Goal: Information Seeking & Learning: Learn about a topic

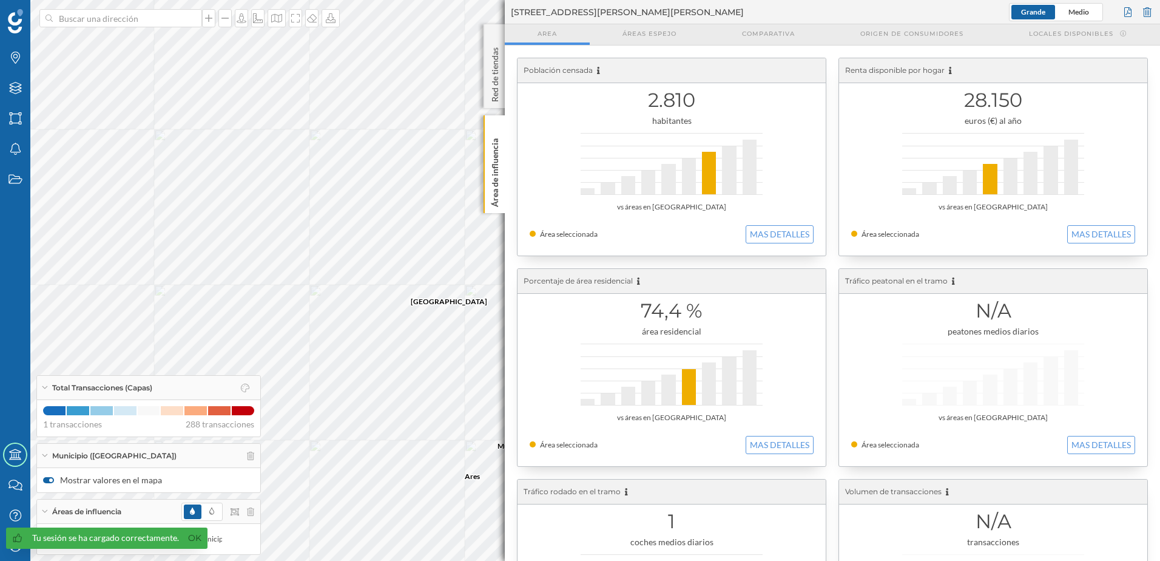
click at [496, 180] on p "Área de influencia" at bounding box center [495, 169] width 12 height 73
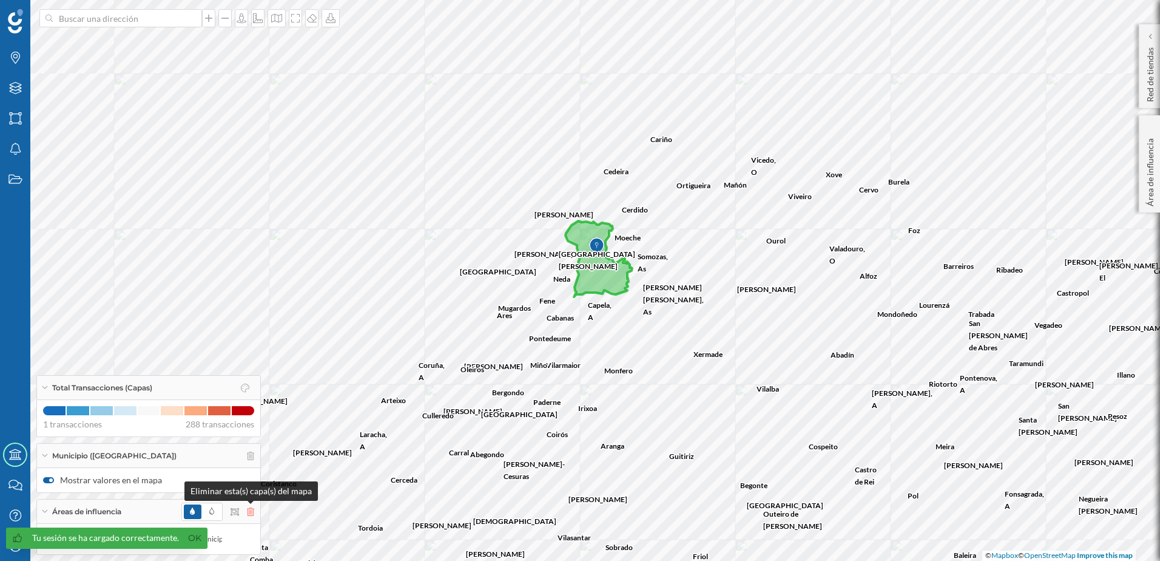
click at [248, 510] on icon at bounding box center [250, 511] width 7 height 8
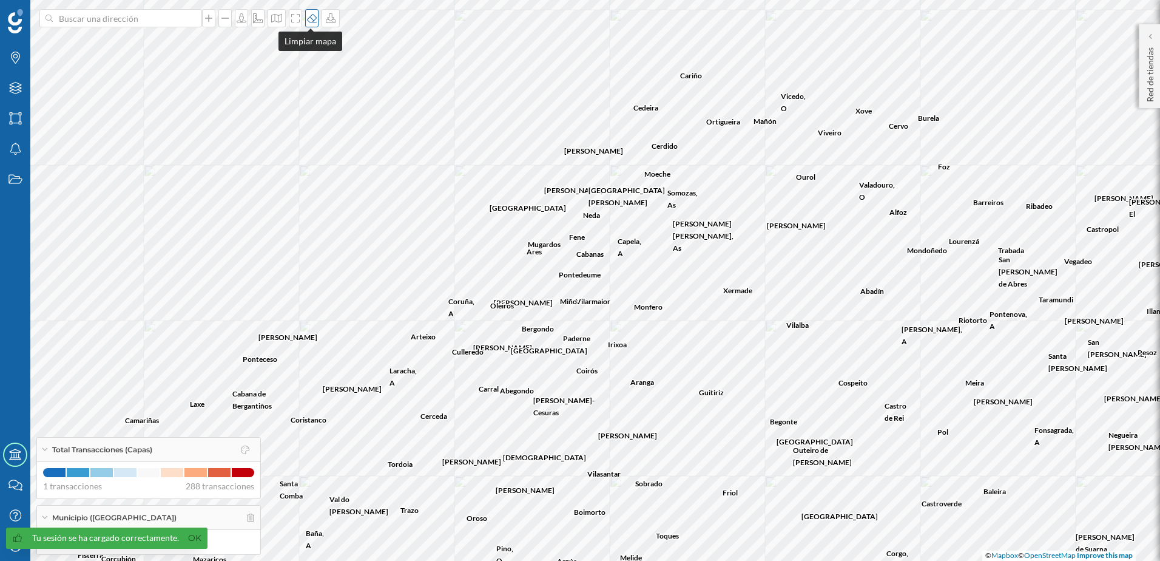
click at [309, 21] on icon at bounding box center [312, 18] width 12 height 10
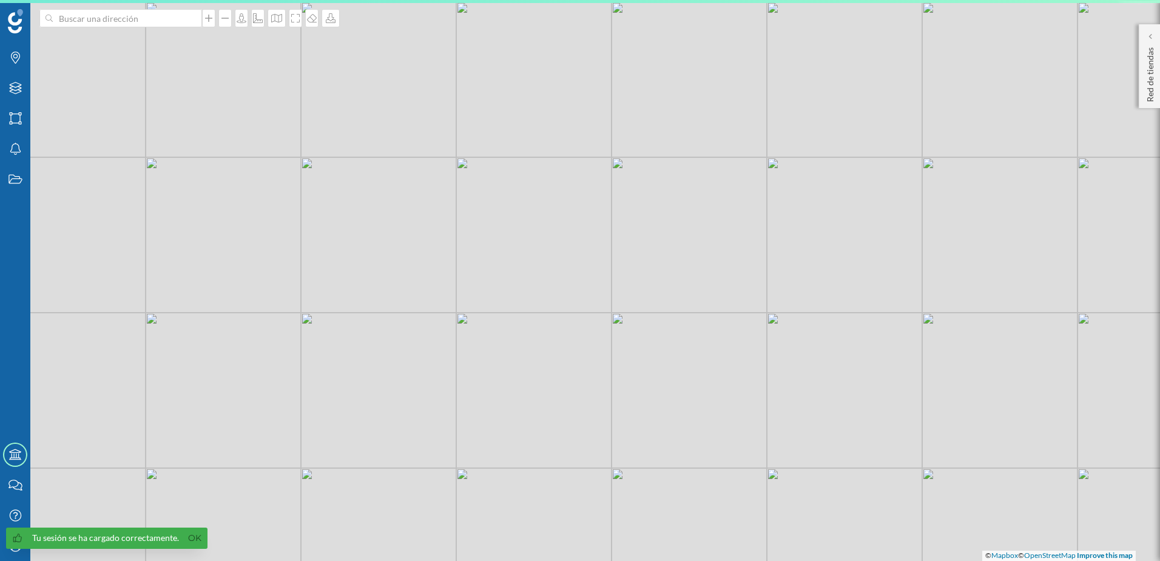
drag, startPoint x: 500, startPoint y: 419, endPoint x: 525, endPoint y: 351, distance: 72.7
click at [525, 351] on div "© Mapbox © OpenStreetMap Improve this map" at bounding box center [580, 280] width 1160 height 561
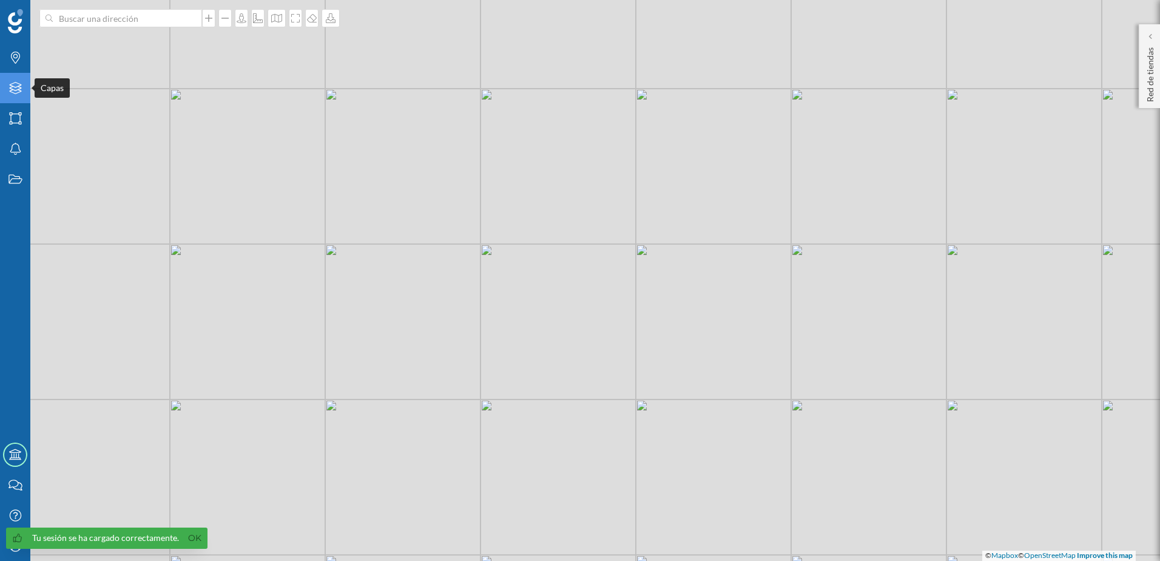
click at [19, 101] on div "Capas" at bounding box center [15, 88] width 30 height 30
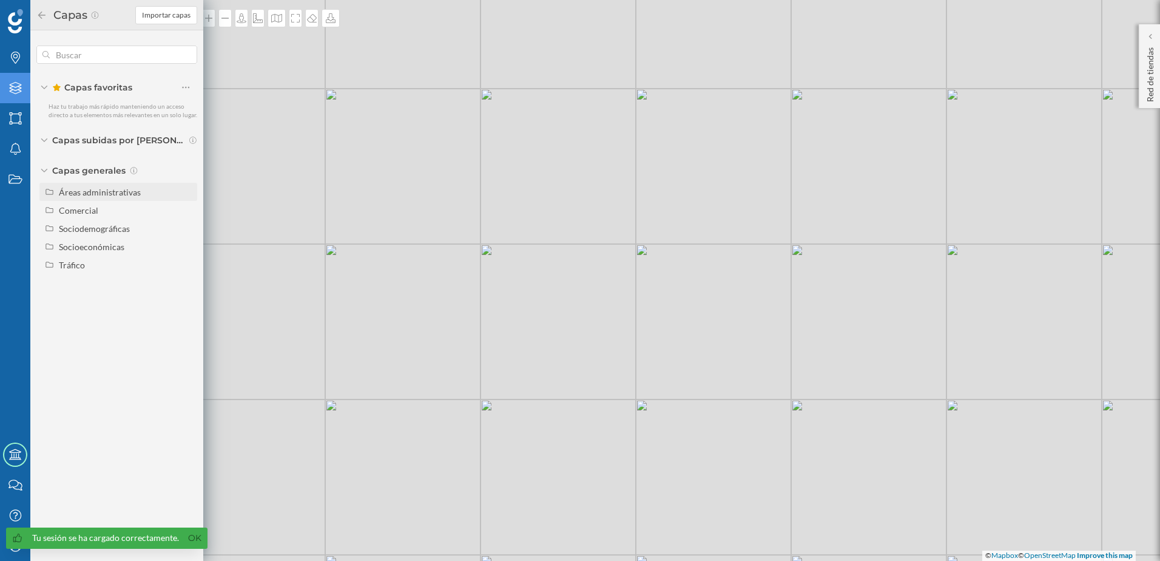
click at [130, 195] on div "Áreas administrativas" at bounding box center [100, 192] width 82 height 10
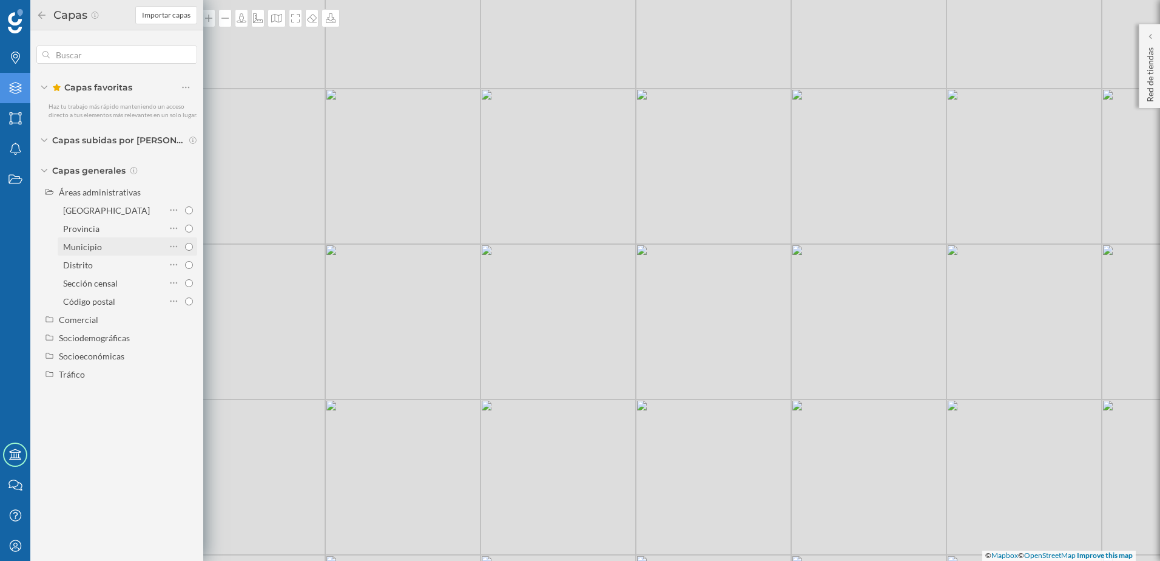
click at [187, 245] on input "Municipio" at bounding box center [189, 247] width 8 height 8
radio input "true"
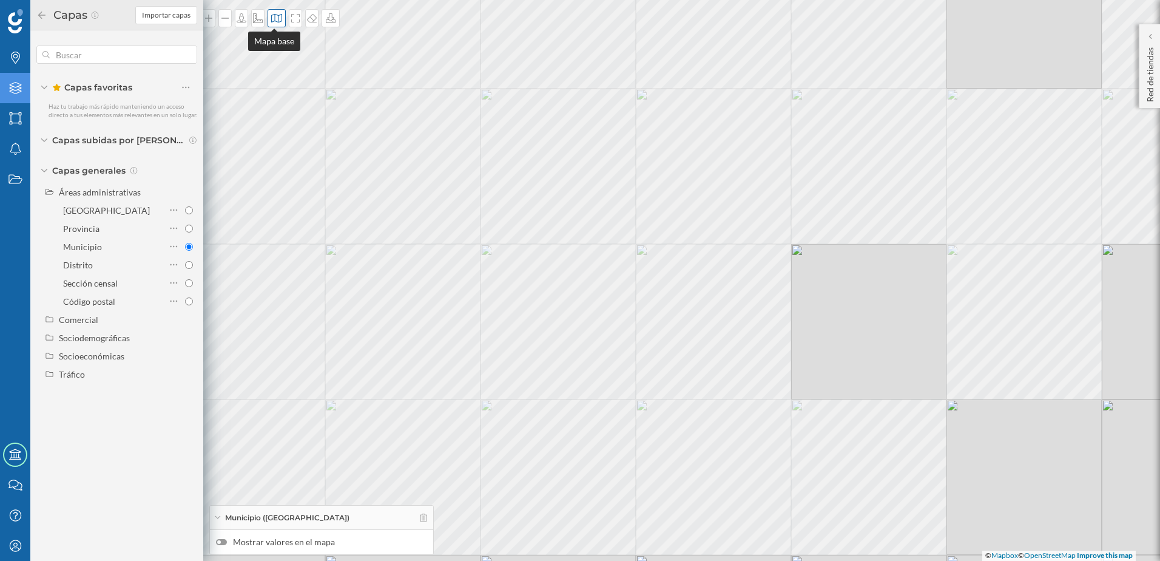
click at [277, 17] on icon at bounding box center [277, 18] width 12 height 10
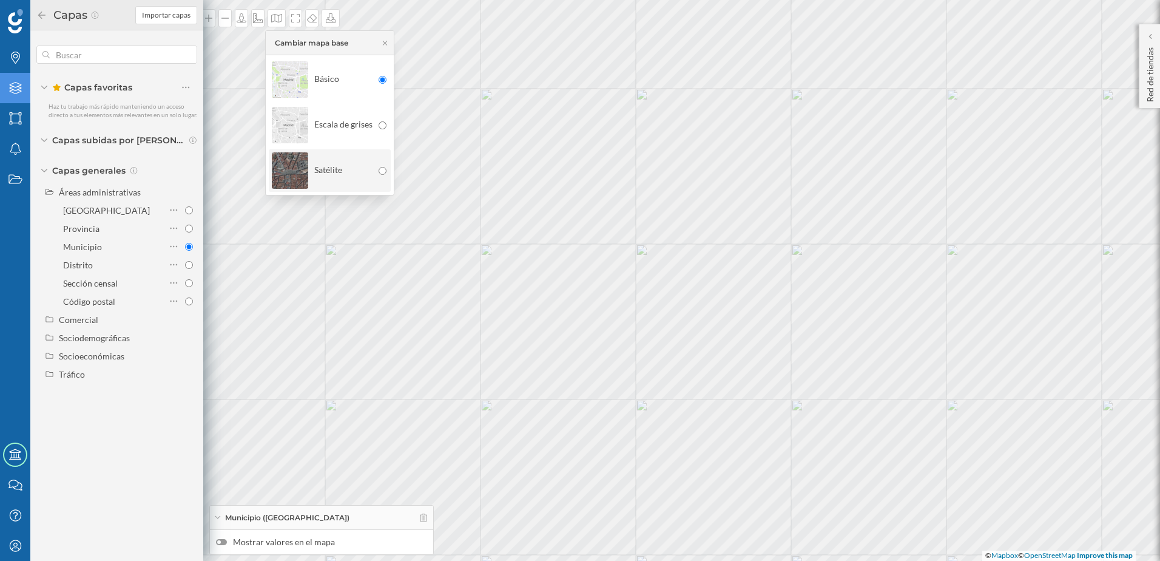
click at [346, 170] on div "Satélite" at bounding box center [322, 170] width 101 height 42
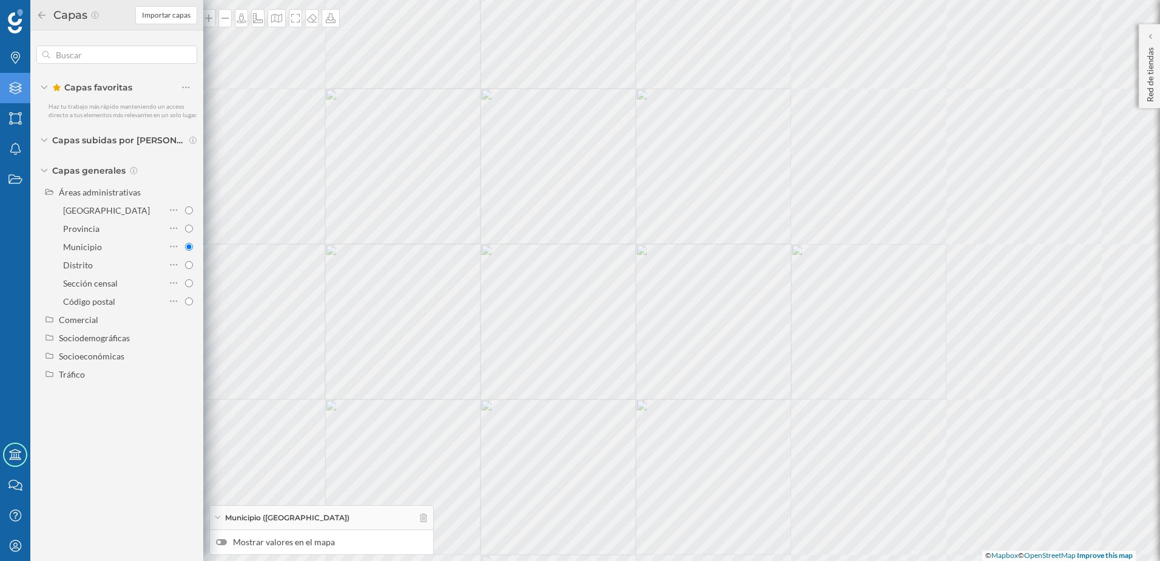
click at [44, 14] on icon at bounding box center [41, 15] width 11 height 8
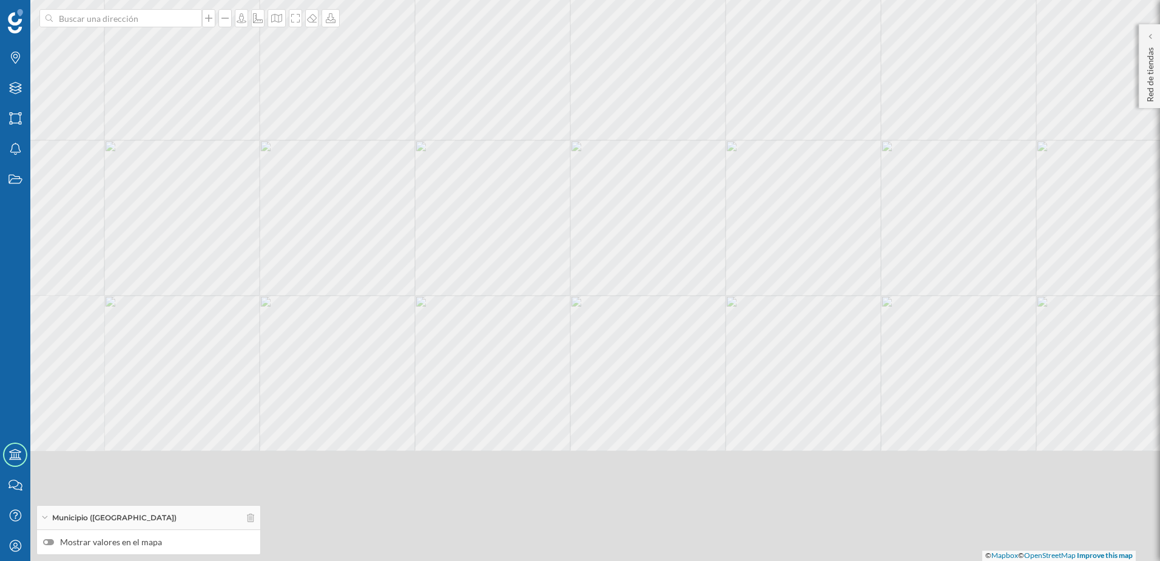
drag, startPoint x: 342, startPoint y: 386, endPoint x: 395, endPoint y: 227, distance: 167.5
click at [442, 110] on div "© Mapbox © OpenStreetMap Improve this map" at bounding box center [580, 280] width 1160 height 561
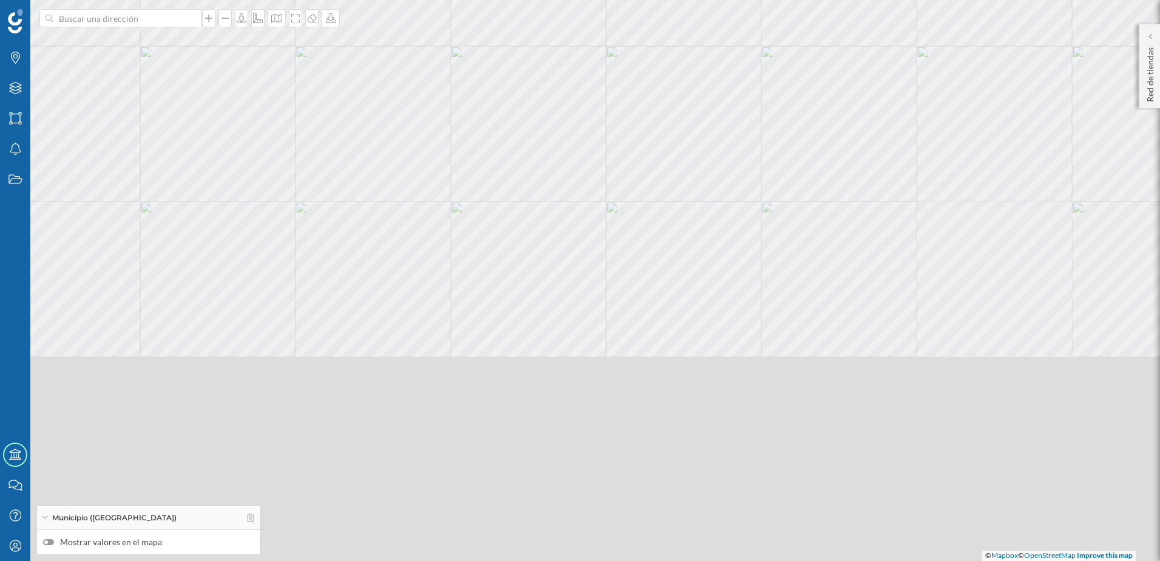
drag, startPoint x: 379, startPoint y: 466, endPoint x: 404, endPoint y: 235, distance: 232.5
click at [404, 235] on div "© Mapbox © OpenStreetMap Improve this map" at bounding box center [580, 280] width 1160 height 561
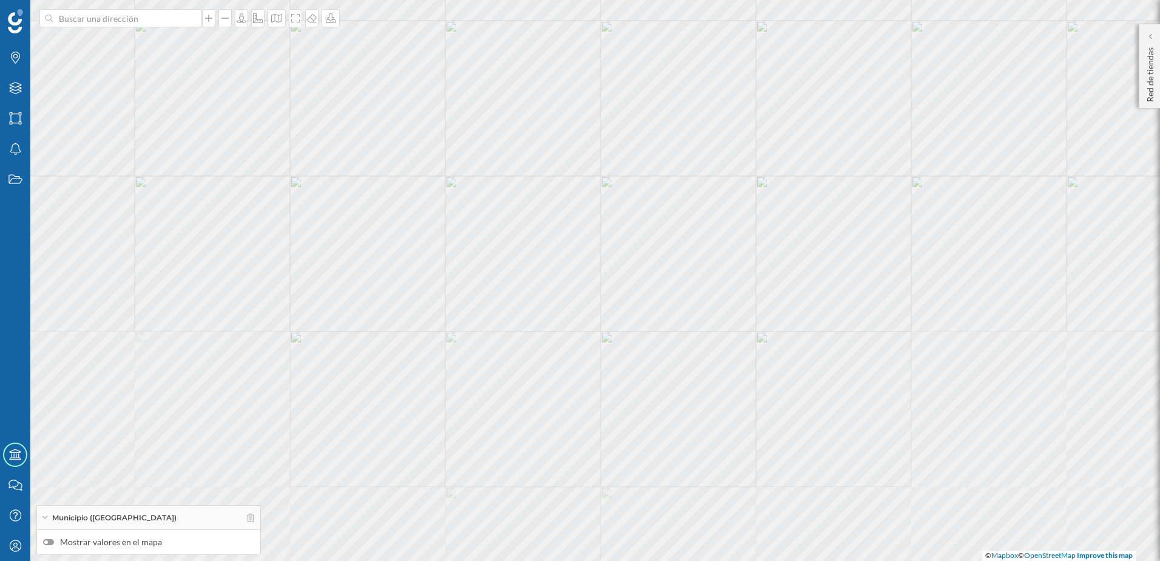
drag, startPoint x: 504, startPoint y: 428, endPoint x: 487, endPoint y: 326, distance: 103.4
click at [487, 326] on div "© Mapbox © OpenStreetMap Improve this map" at bounding box center [580, 280] width 1160 height 561
click at [16, 84] on icon "Capas" at bounding box center [15, 88] width 15 height 12
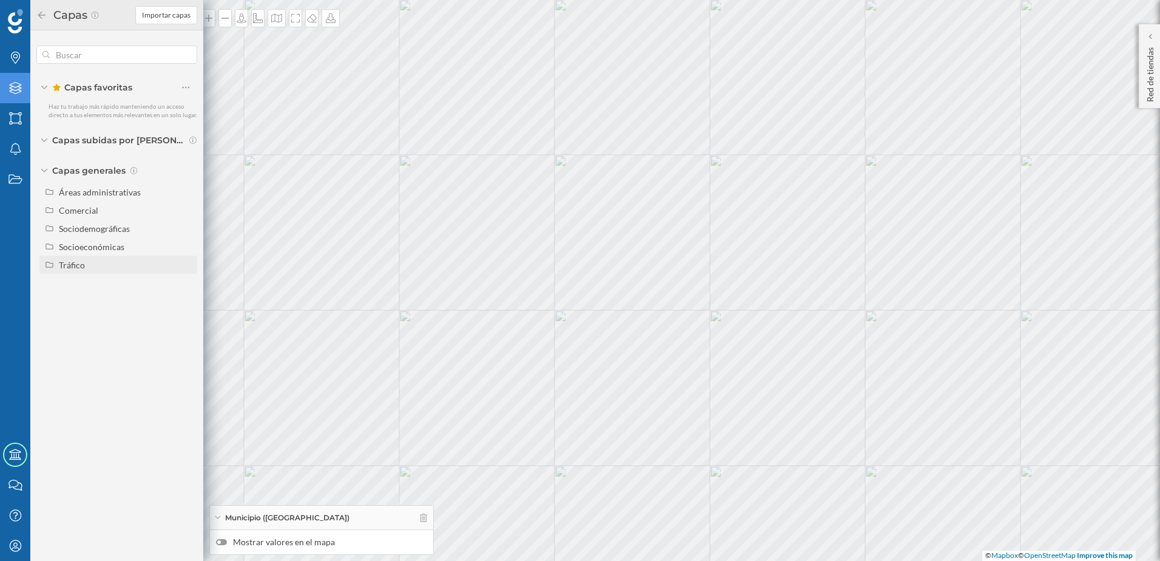
click at [101, 265] on div "Tráfico" at bounding box center [126, 264] width 134 height 13
click at [188, 284] on input "Tráfico rodado" at bounding box center [189, 283] width 8 height 8
radio input "true"
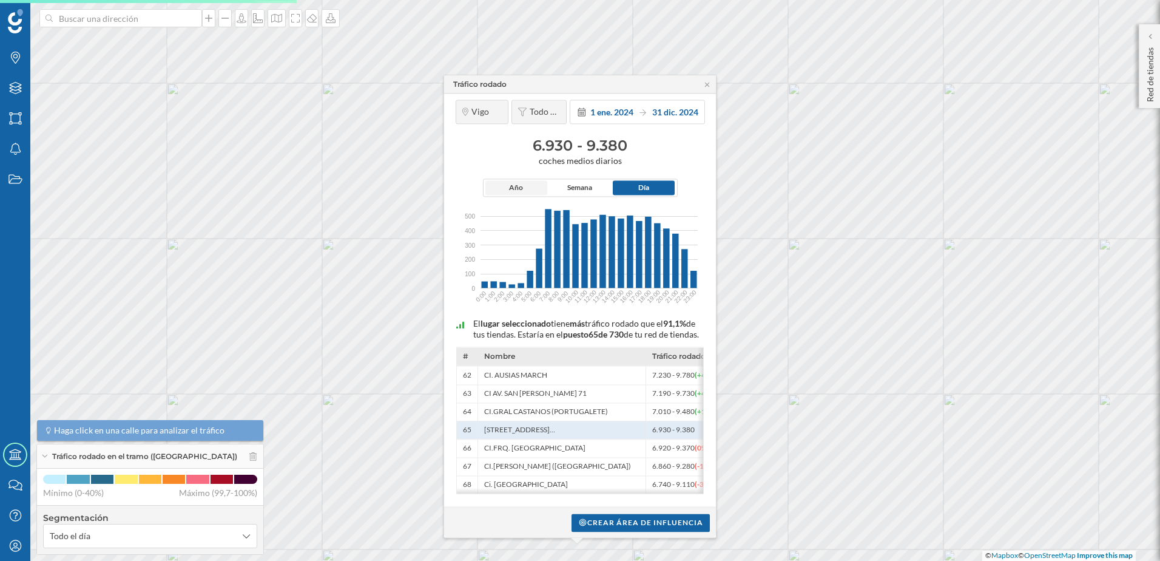
click at [517, 183] on span "Año" at bounding box center [516, 188] width 14 height 11
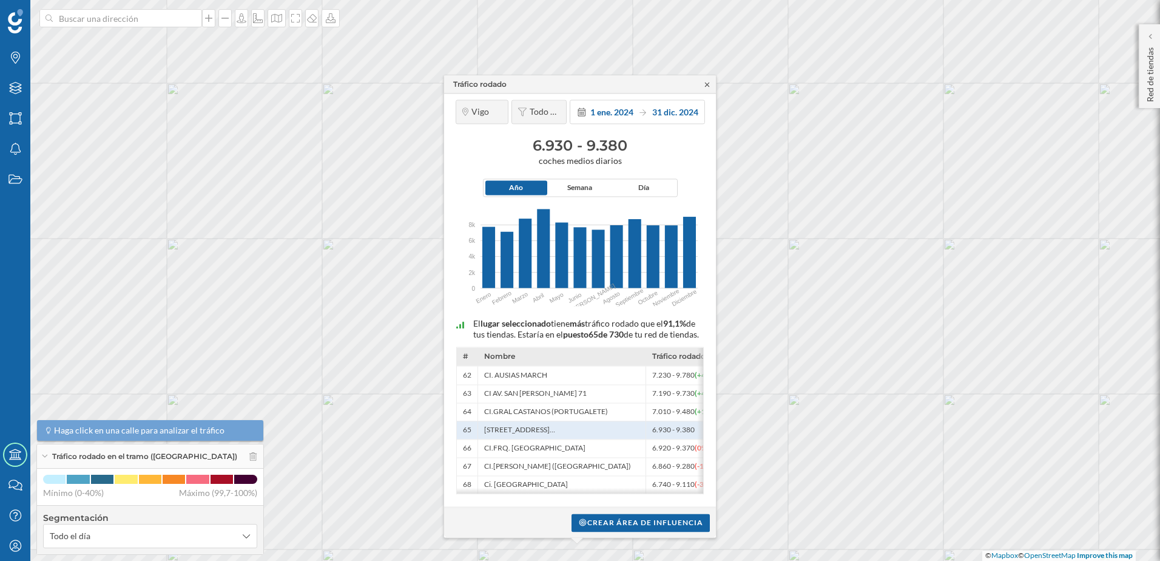
click at [708, 82] on icon at bounding box center [707, 84] width 4 height 4
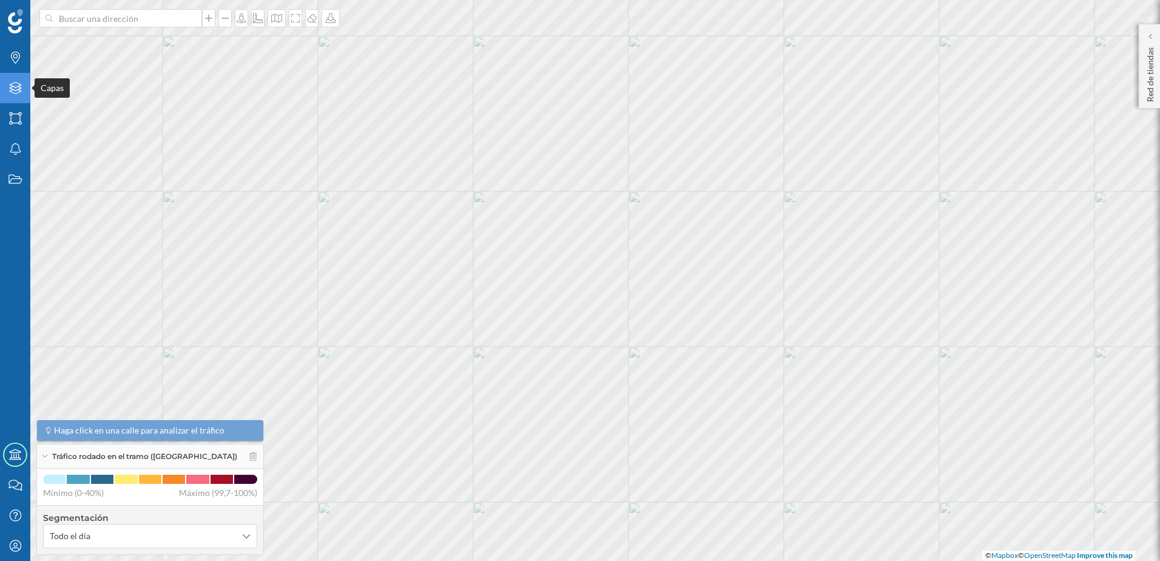
click at [16, 95] on div "Capas" at bounding box center [15, 88] width 30 height 30
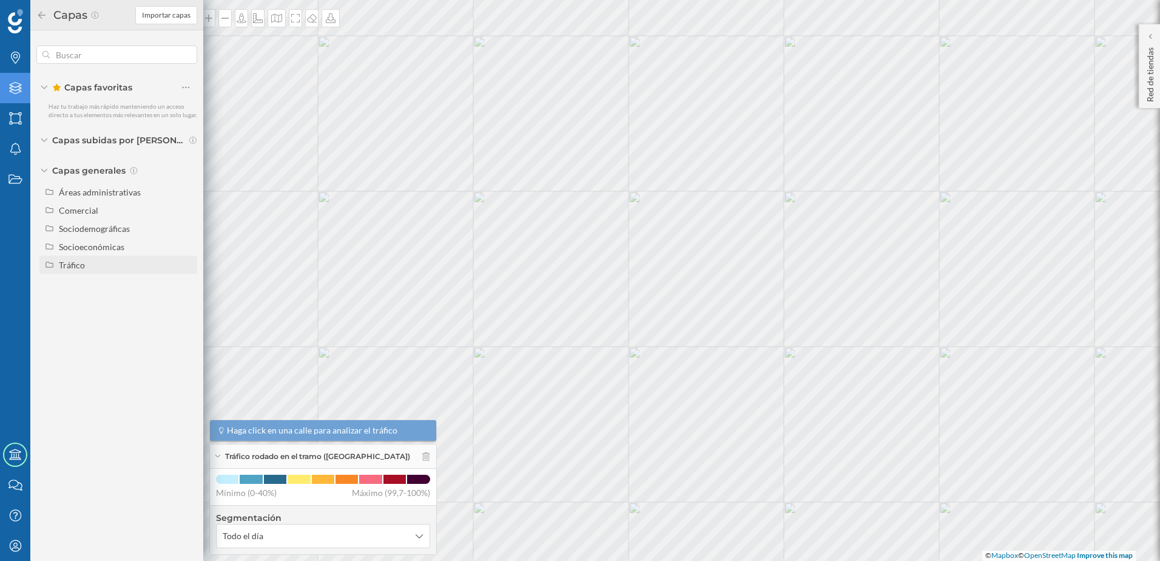
click at [66, 267] on div "Tráfico" at bounding box center [72, 265] width 26 height 10
click at [189, 303] on input "Peatonal" at bounding box center [189, 301] width 8 height 8
radio input "true"
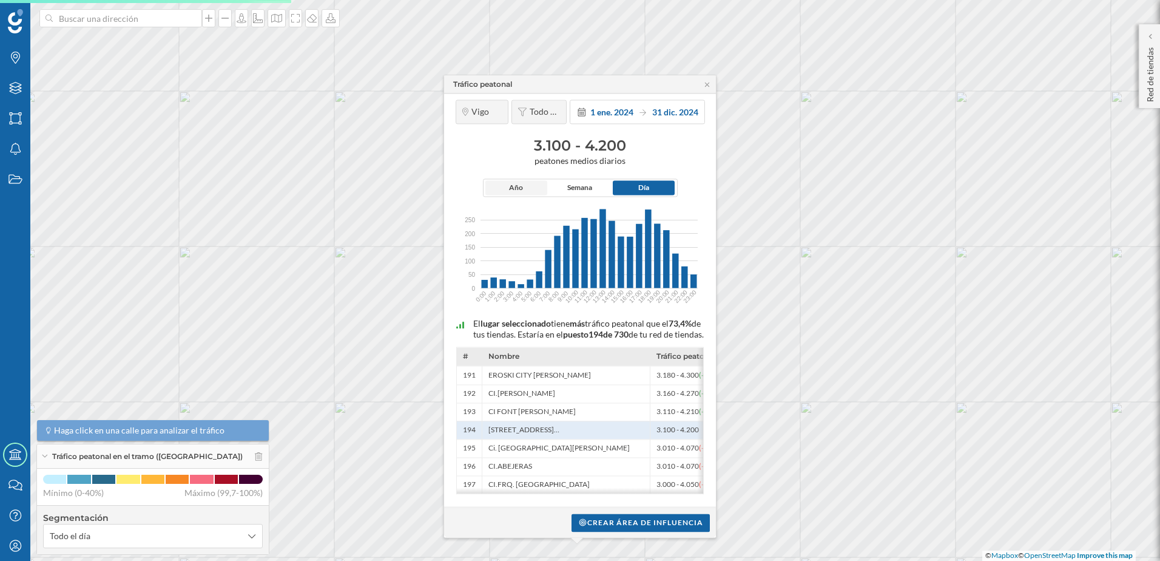
click at [508, 181] on span "Año" at bounding box center [516, 188] width 62 height 15
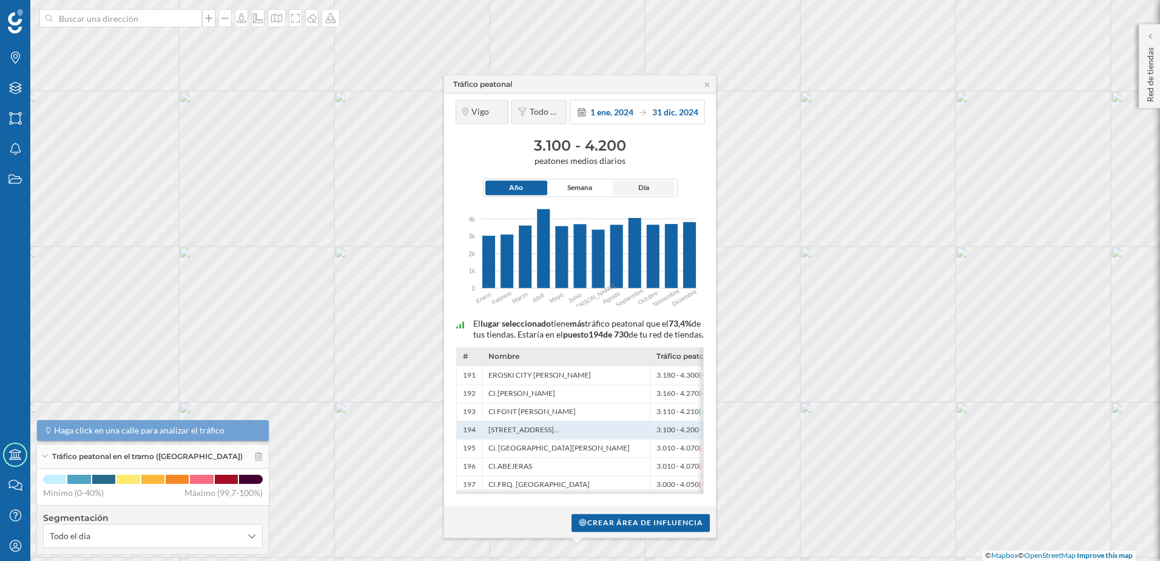
click at [646, 183] on span "Día" at bounding box center [643, 188] width 11 height 11
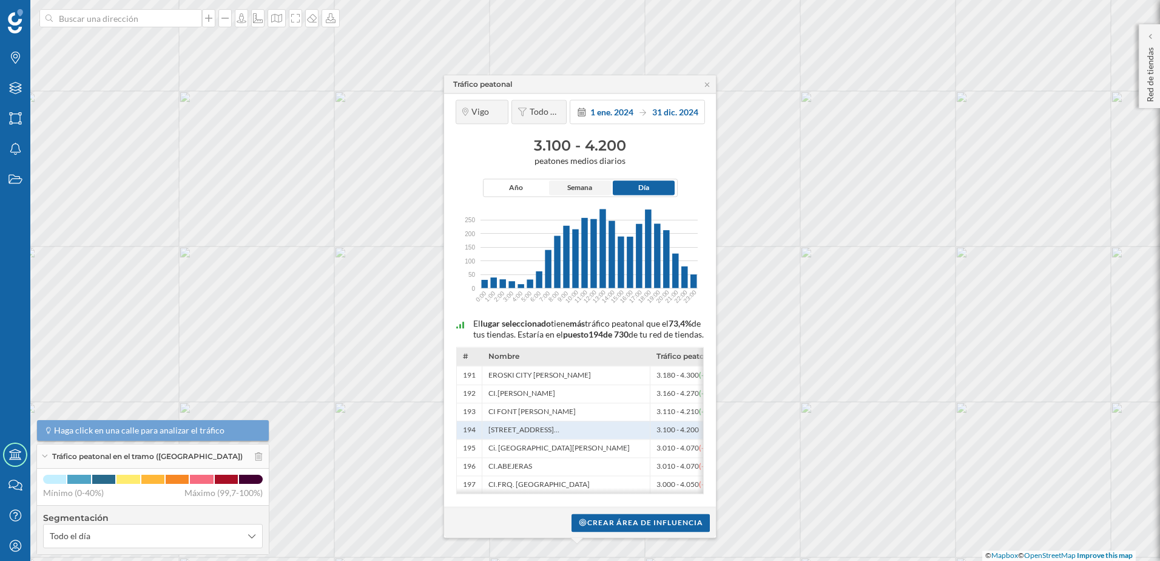
click at [588, 183] on span "Semana" at bounding box center [579, 188] width 25 height 11
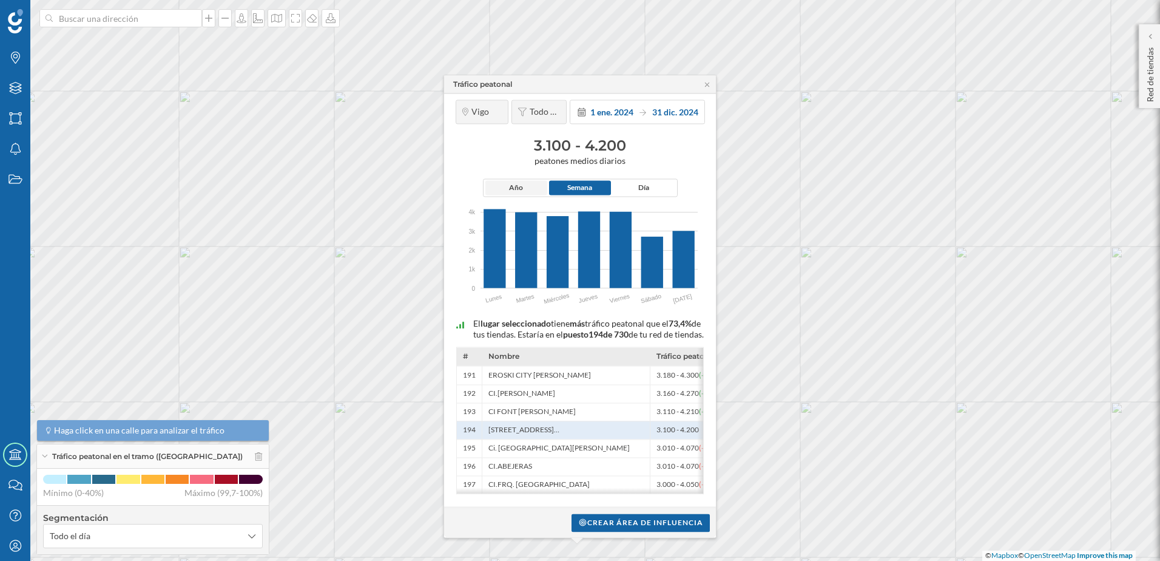
click at [513, 183] on span "Año" at bounding box center [516, 188] width 14 height 11
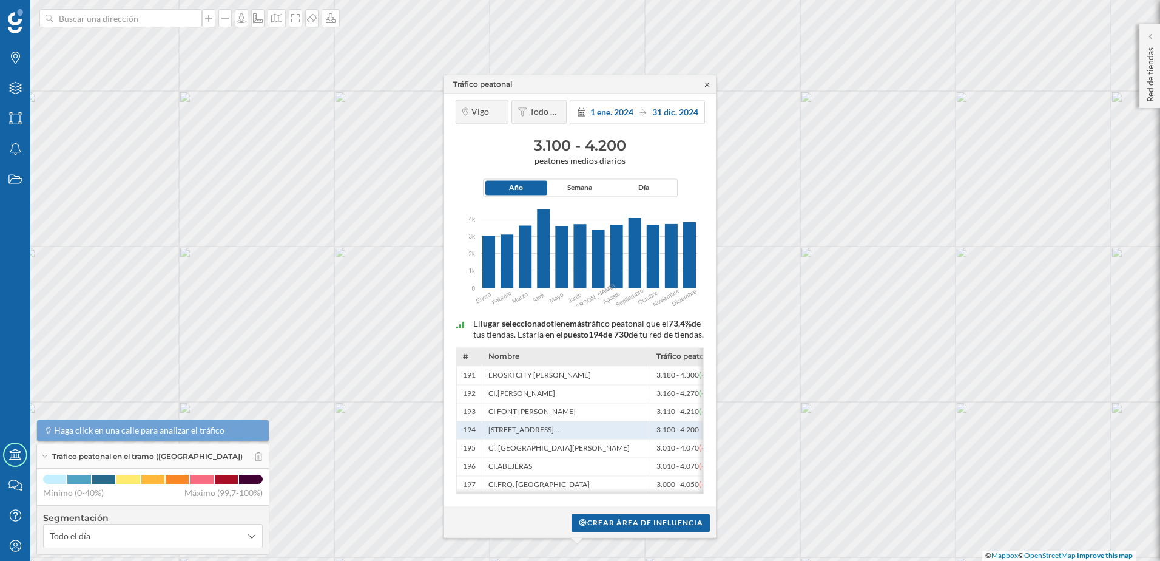
click at [709, 81] on icon at bounding box center [706, 84] width 9 height 7
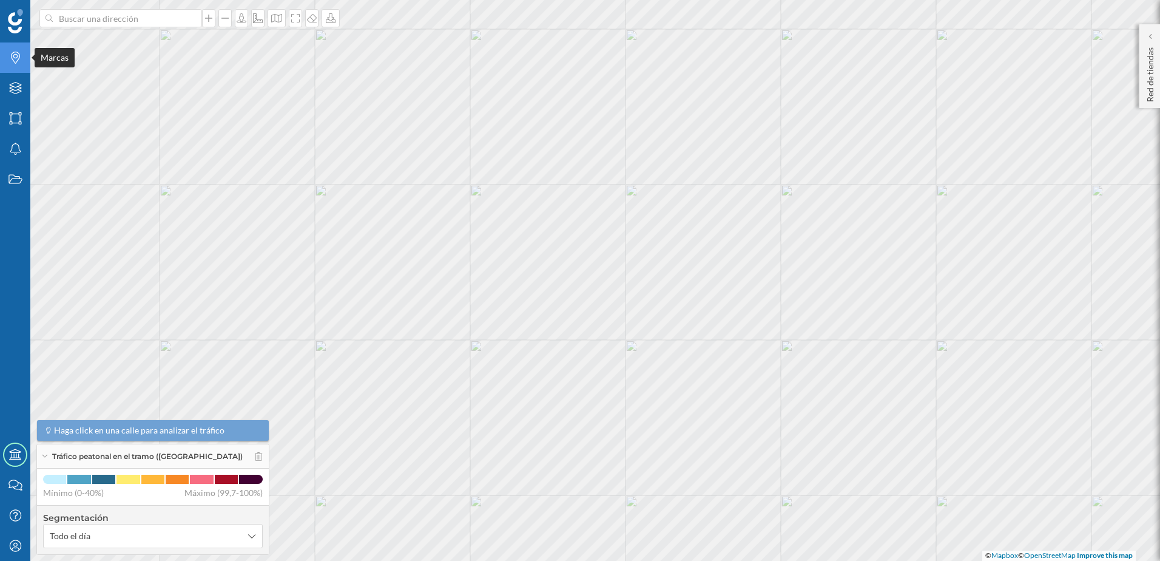
click at [13, 56] on icon "Marcas" at bounding box center [15, 58] width 15 height 12
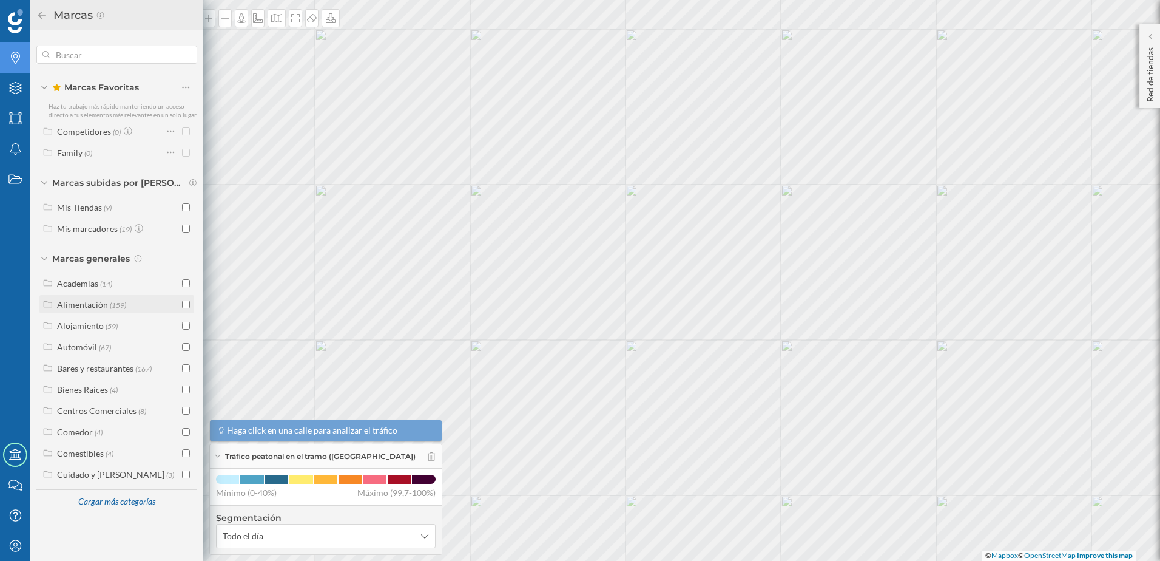
click at [183, 306] on input "checkbox" at bounding box center [186, 304] width 8 height 8
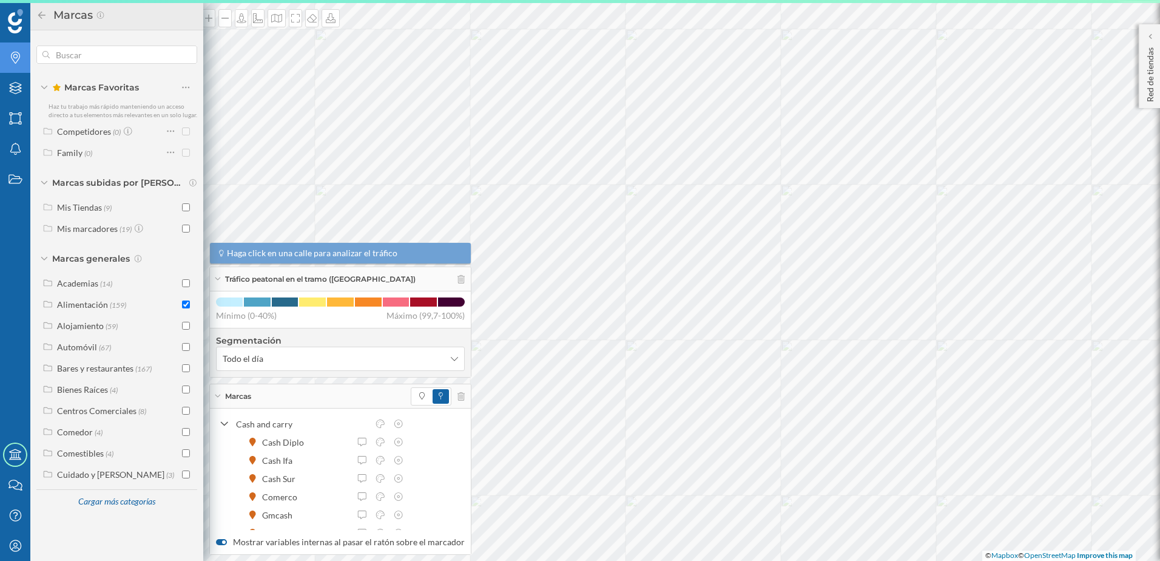
click at [261, 396] on div "Marcas" at bounding box center [340, 396] width 261 height 24
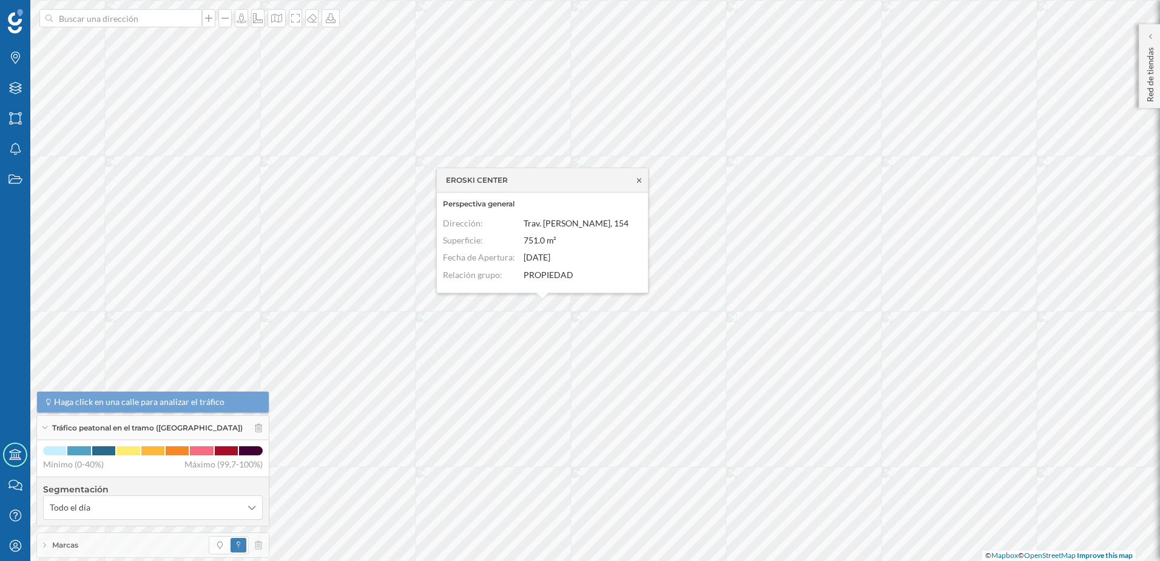
click at [642, 181] on icon at bounding box center [639, 180] width 9 height 7
click at [16, 85] on icon "Capas" at bounding box center [15, 88] width 15 height 12
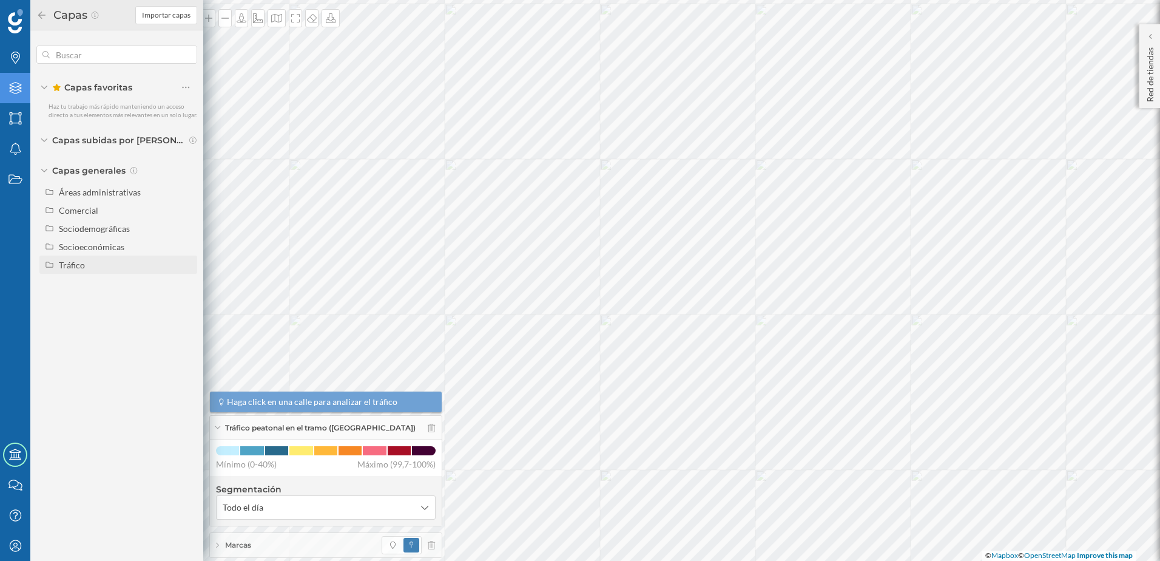
click at [81, 263] on div "Tráfico" at bounding box center [72, 265] width 26 height 10
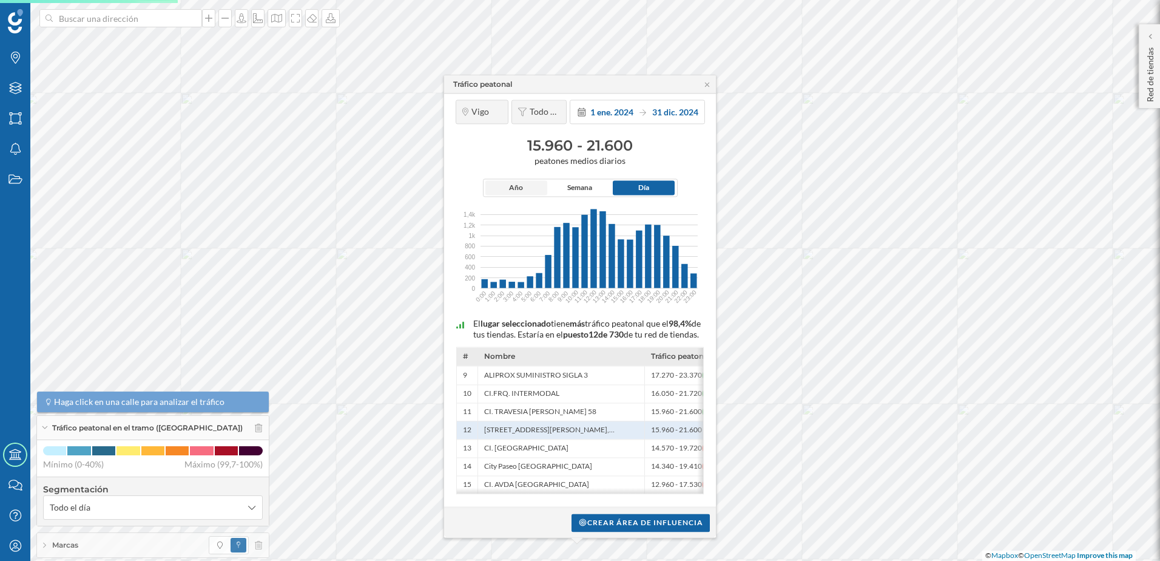
click at [508, 181] on span "Año" at bounding box center [516, 188] width 62 height 15
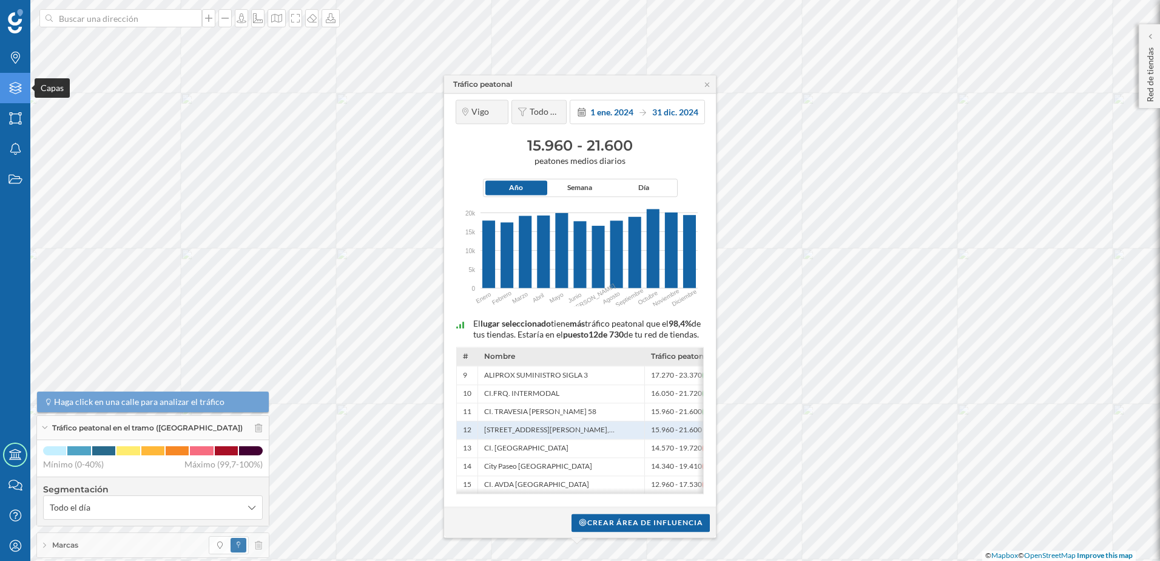
click at [21, 93] on icon "Capas" at bounding box center [15, 88] width 15 height 12
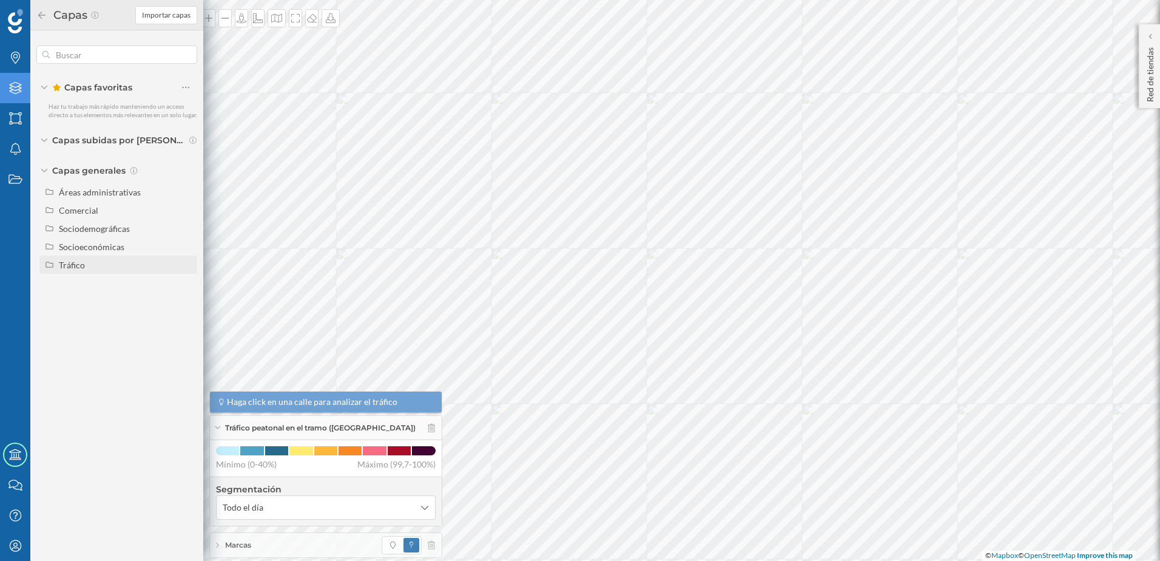
click at [98, 268] on div "Tráfico" at bounding box center [126, 264] width 134 height 13
click at [107, 287] on div "Tráfico rodado" at bounding box center [90, 283] width 55 height 10
click at [185, 287] on input "Tráfico rodado" at bounding box center [189, 283] width 8 height 8
radio input "true"
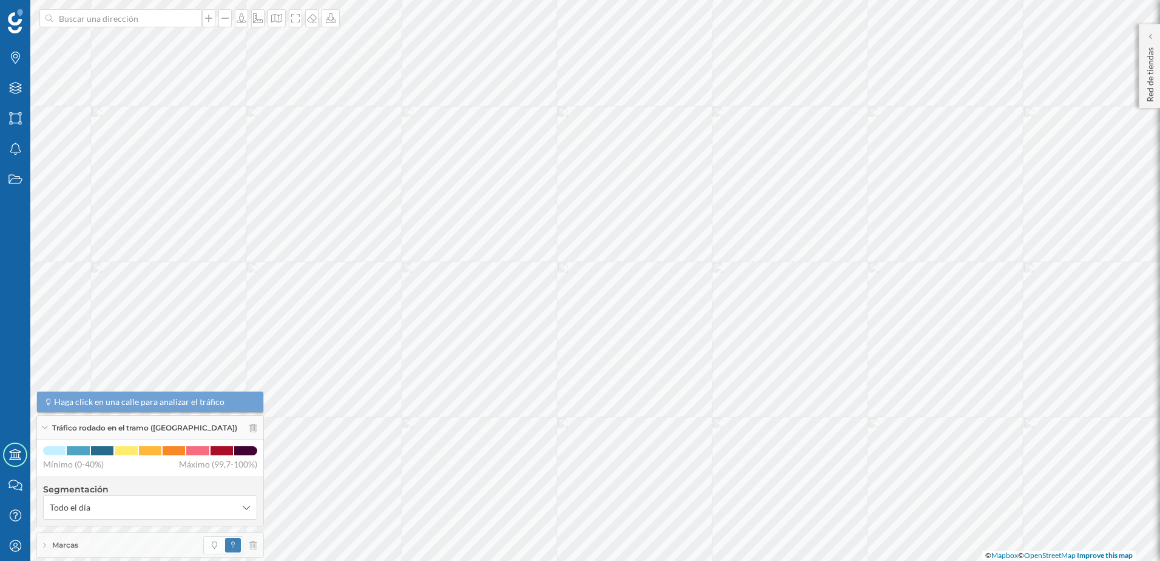
click at [77, 551] on div "Marcas" at bounding box center [150, 545] width 226 height 24
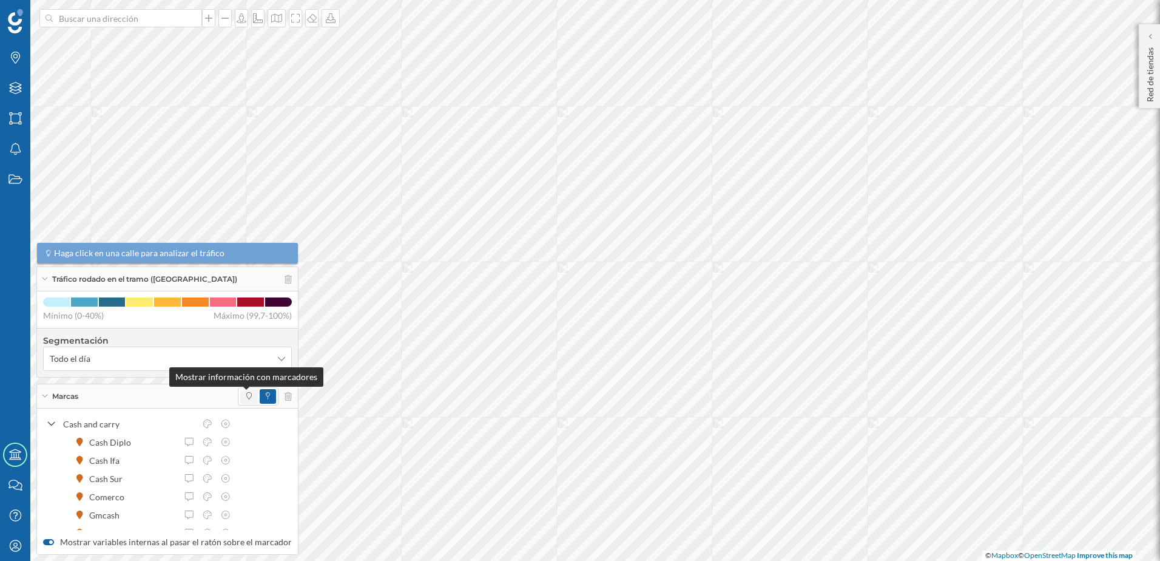
click at [246, 395] on icon at bounding box center [248, 395] width 5 height 7
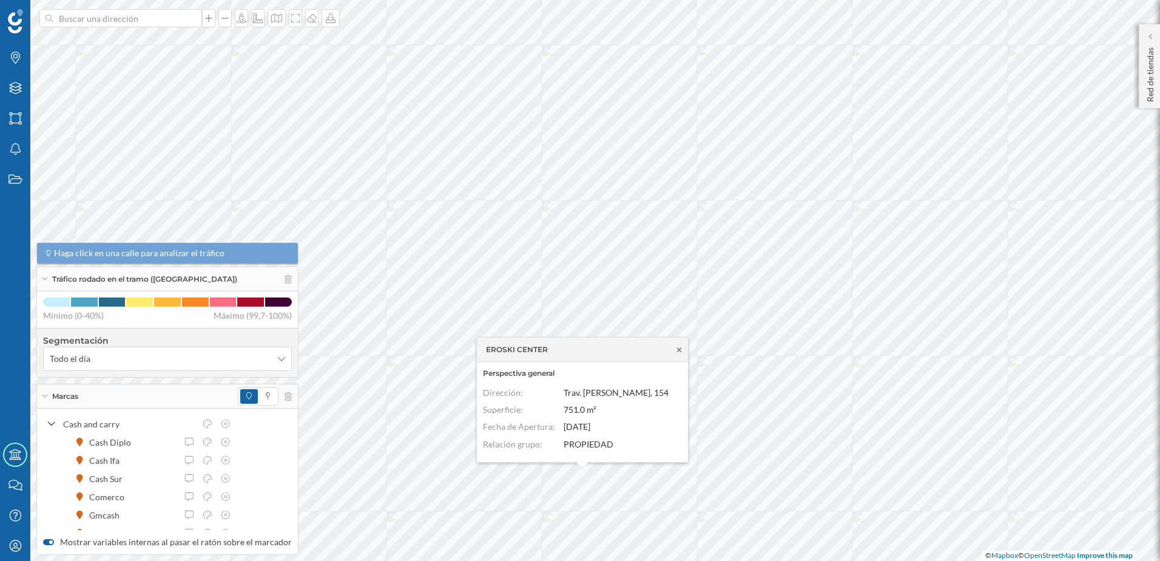
click at [679, 348] on icon at bounding box center [679, 349] width 9 height 7
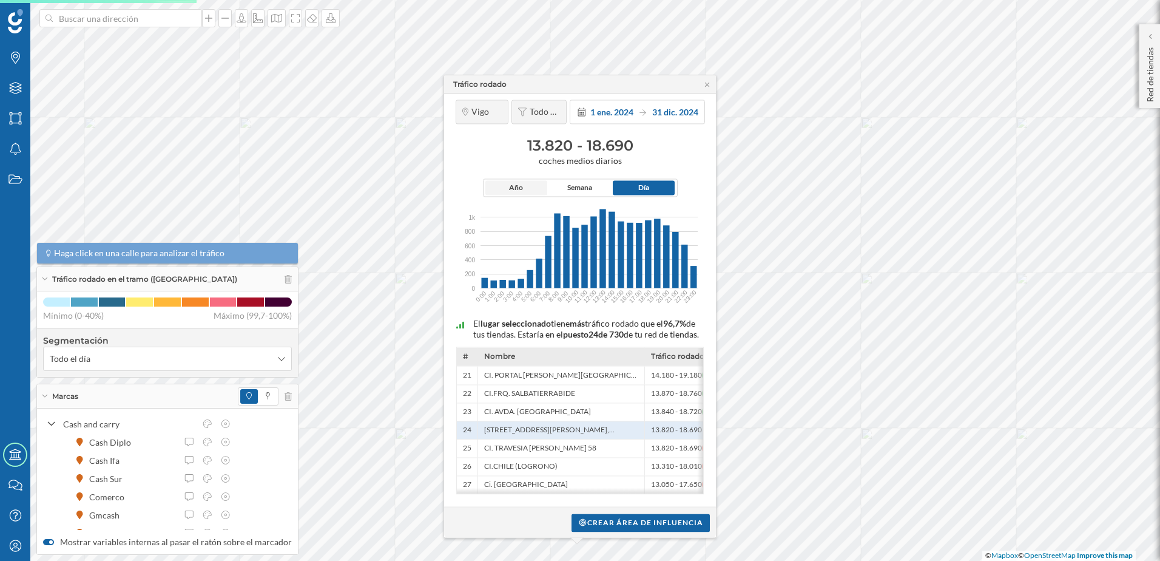
click at [506, 181] on span "Año" at bounding box center [516, 188] width 62 height 15
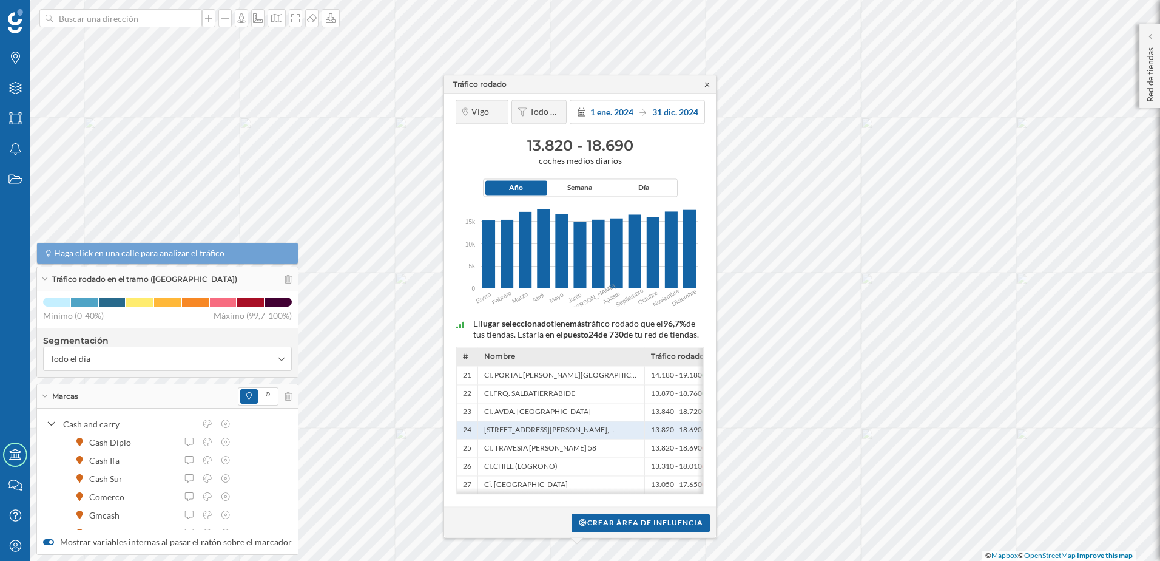
click at [707, 81] on icon at bounding box center [706, 84] width 9 height 7
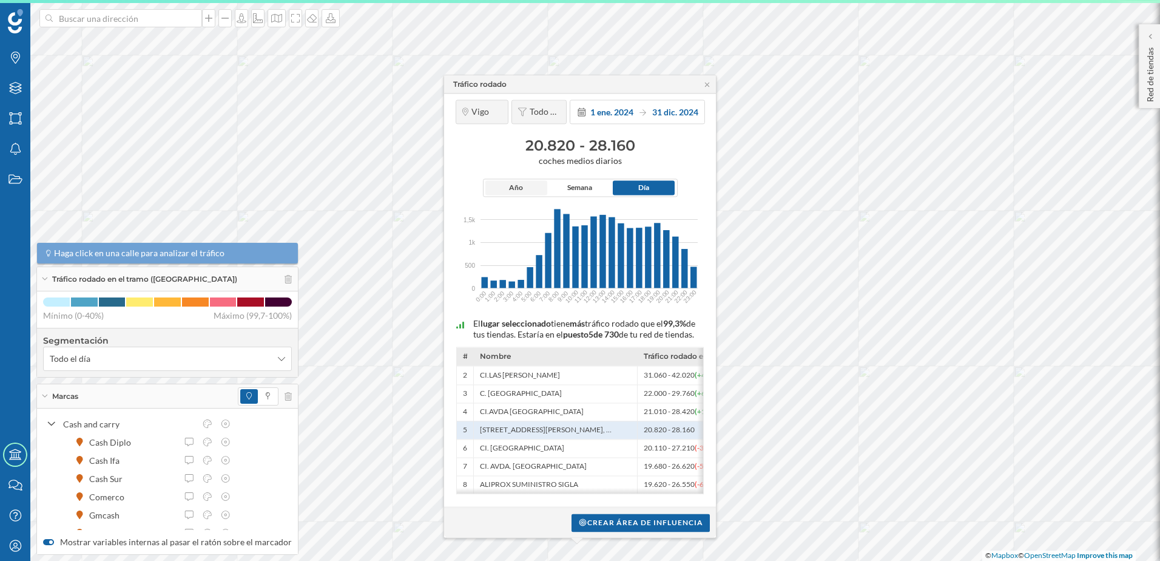
click at [503, 181] on span "Año" at bounding box center [516, 188] width 62 height 15
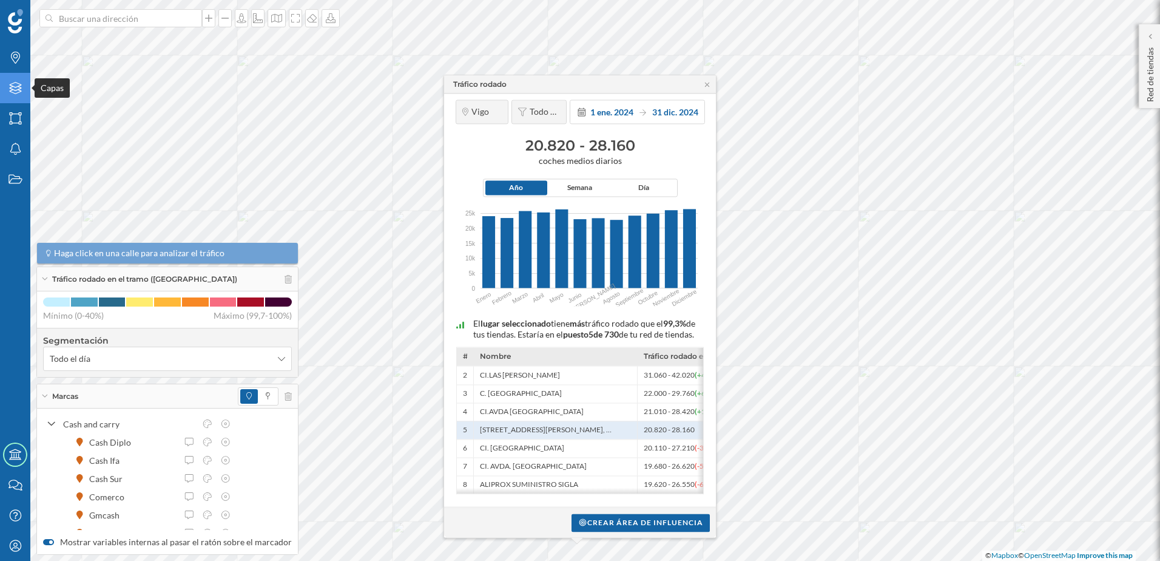
click at [27, 95] on div "Capas" at bounding box center [15, 88] width 30 height 30
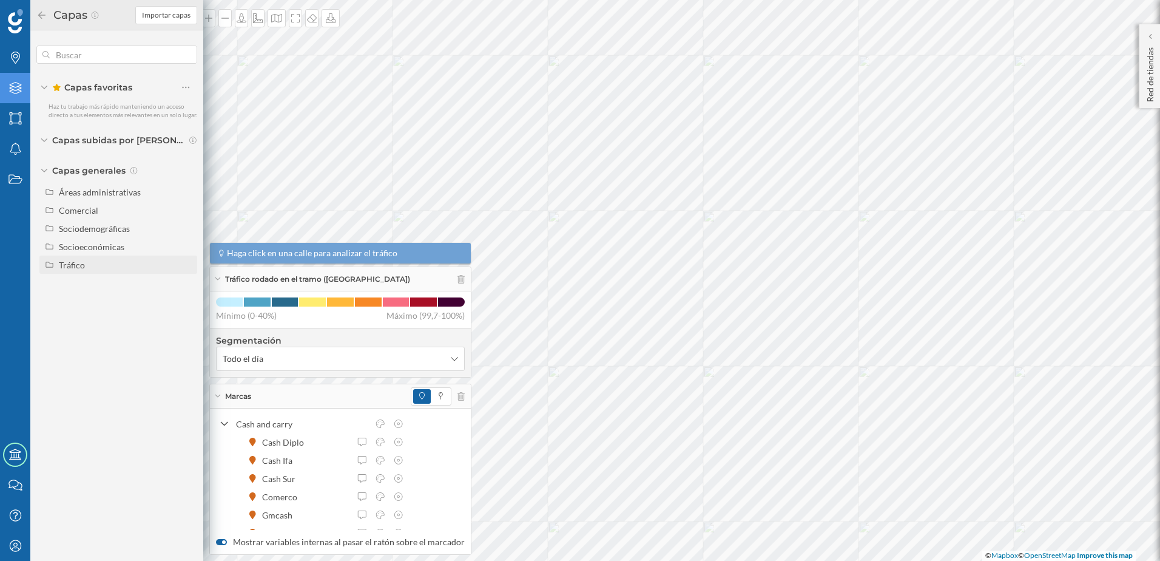
click at [72, 268] on div "Tráfico" at bounding box center [72, 265] width 26 height 10
click at [138, 304] on div "Peatonal" at bounding box center [105, 301] width 84 height 13
click at [185, 304] on input "Peatonal" at bounding box center [189, 301] width 8 height 8
radio input "true"
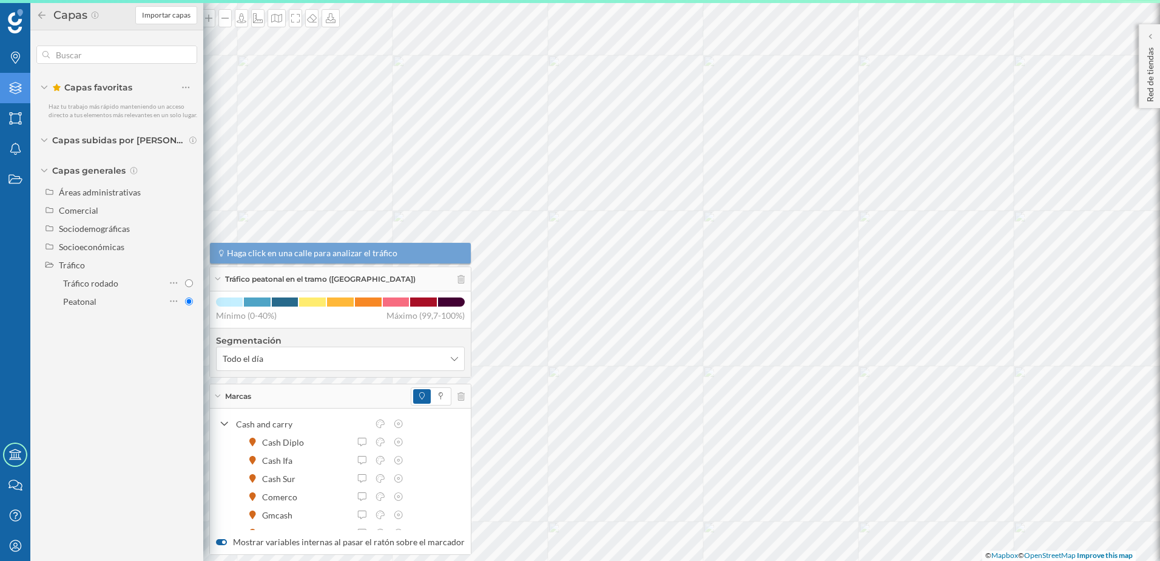
click at [38, 14] on icon at bounding box center [41, 15] width 11 height 8
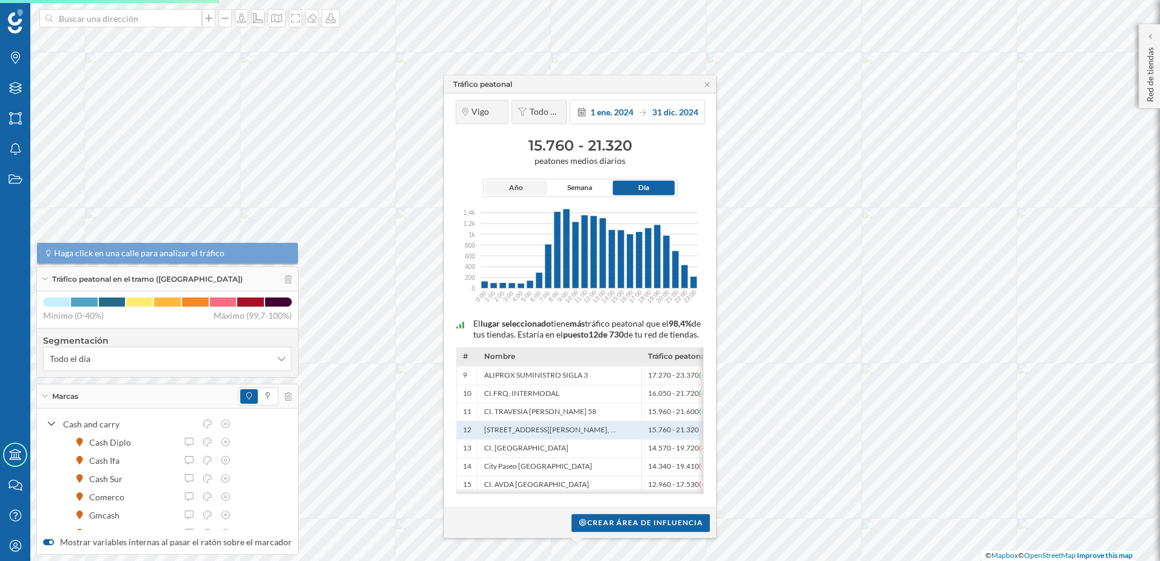
click at [531, 181] on span "Año" at bounding box center [516, 188] width 62 height 15
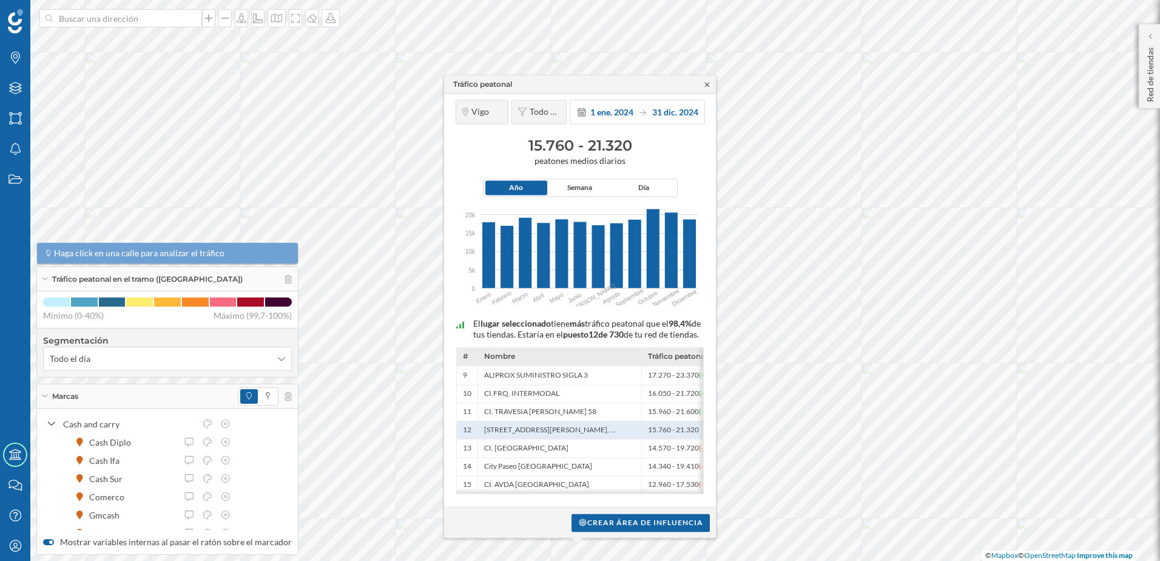
click at [708, 82] on icon at bounding box center [707, 84] width 4 height 4
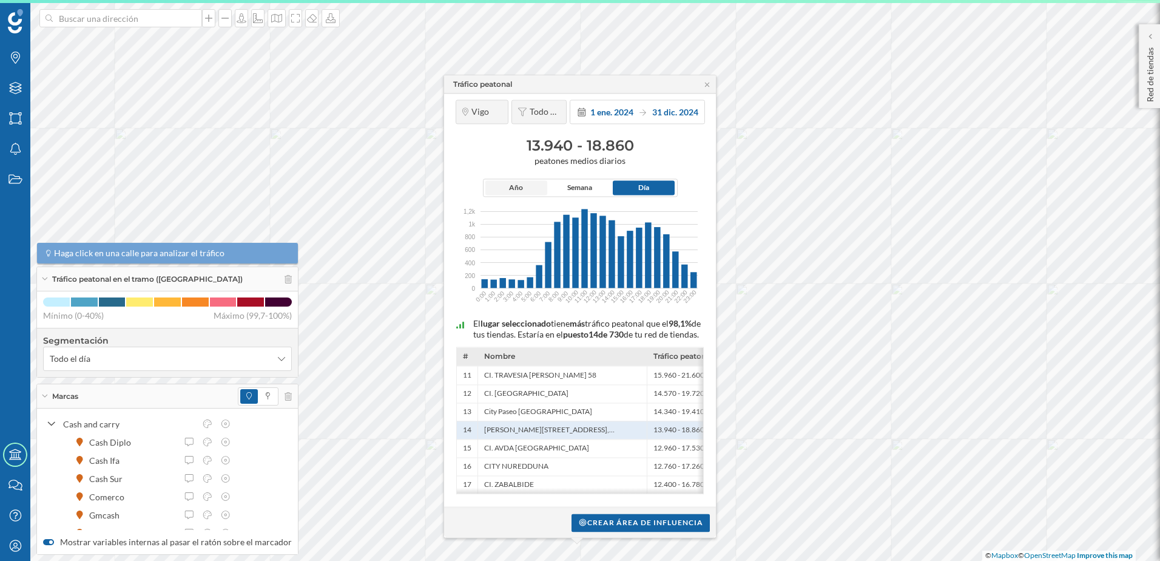
click at [514, 183] on span "Año" at bounding box center [516, 188] width 14 height 11
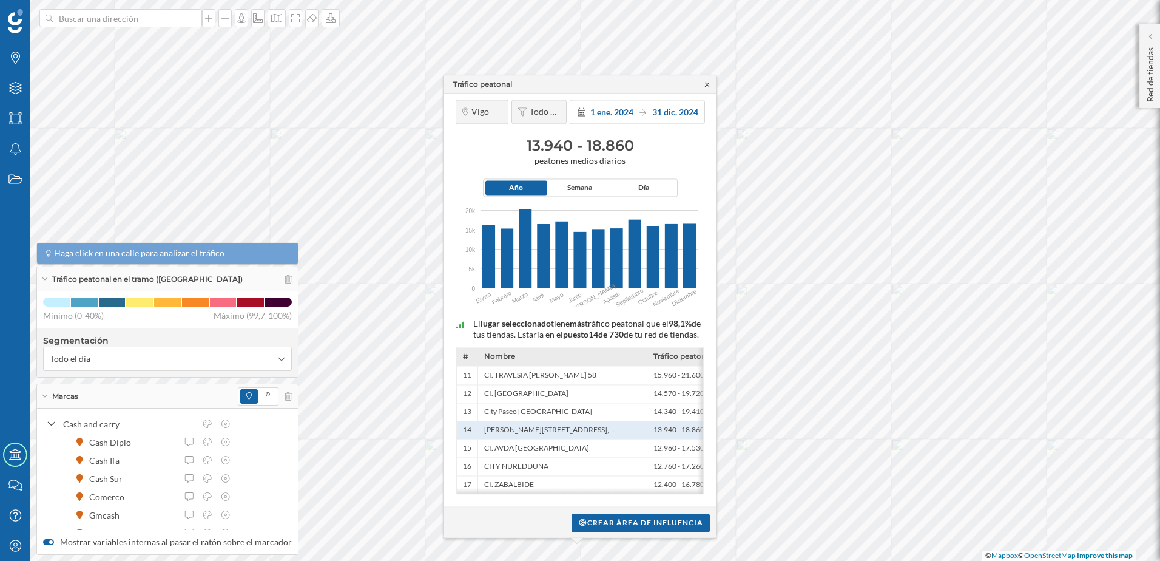
click at [706, 81] on icon at bounding box center [706, 84] width 9 height 7
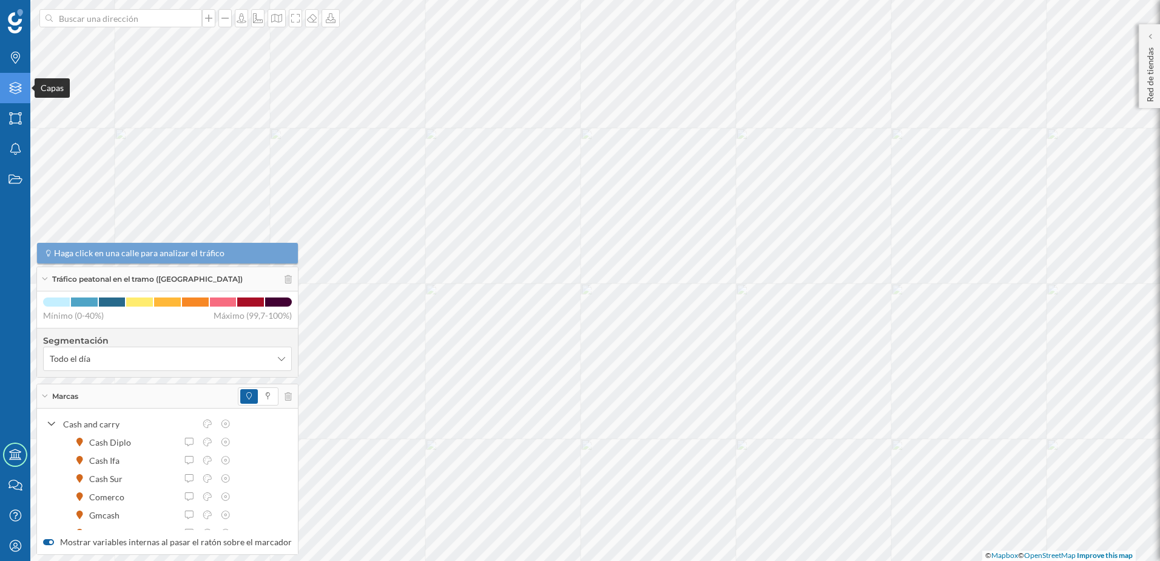
click at [17, 86] on icon "Capas" at bounding box center [15, 88] width 15 height 12
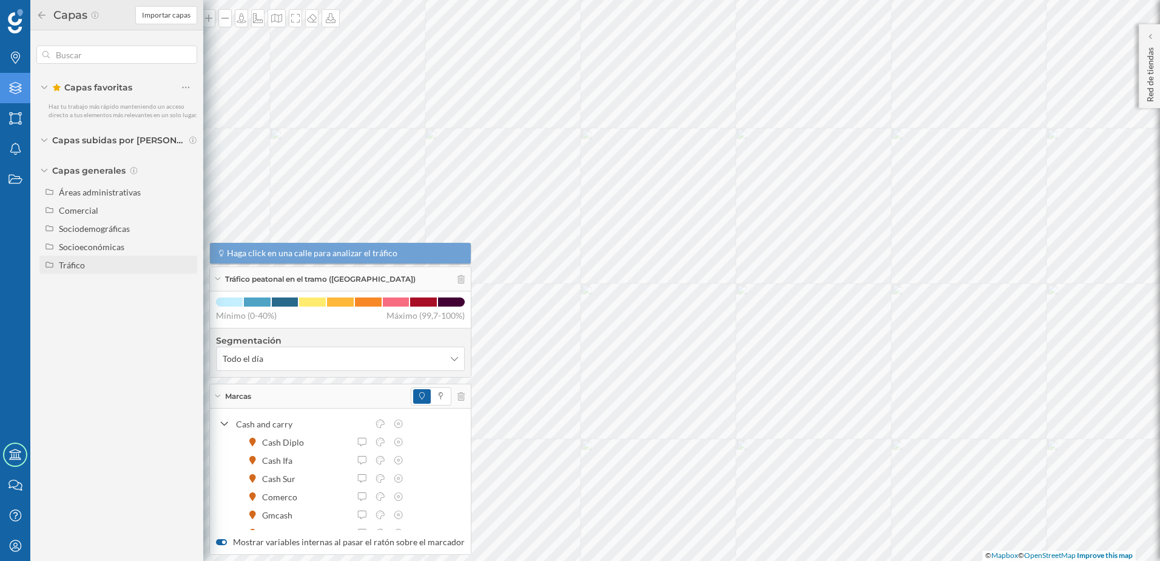
click at [89, 261] on div "Tráfico" at bounding box center [126, 264] width 134 height 13
click at [135, 278] on div "Tráfico rodado" at bounding box center [105, 283] width 84 height 13
click at [185, 279] on input "Tráfico rodado" at bounding box center [189, 283] width 8 height 8
radio input "true"
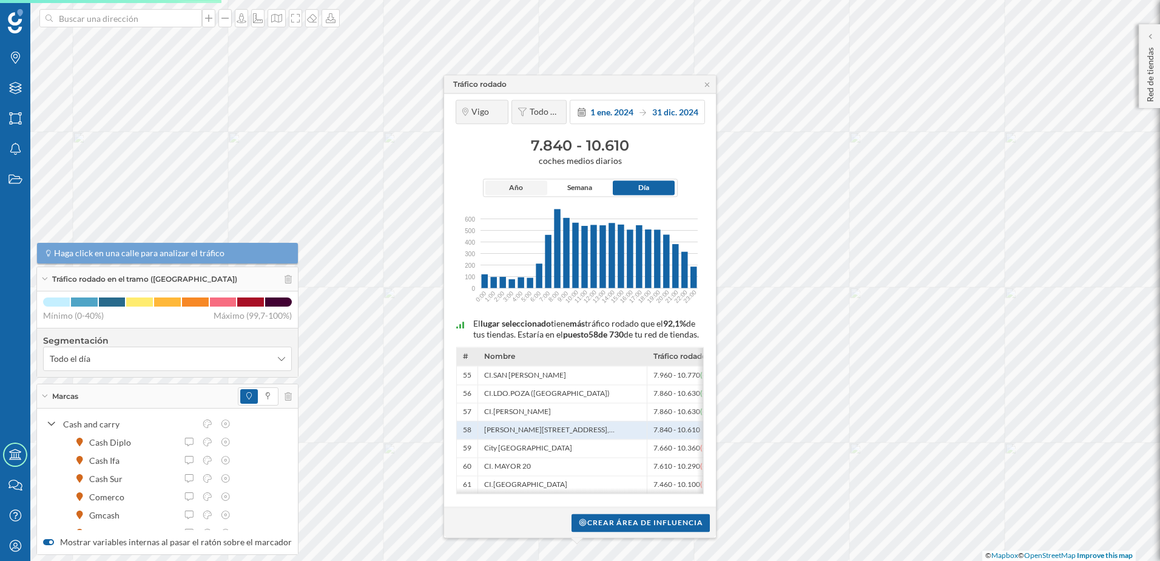
click at [514, 183] on span "Año" at bounding box center [516, 188] width 14 height 11
